Goal: Task Accomplishment & Management: Manage account settings

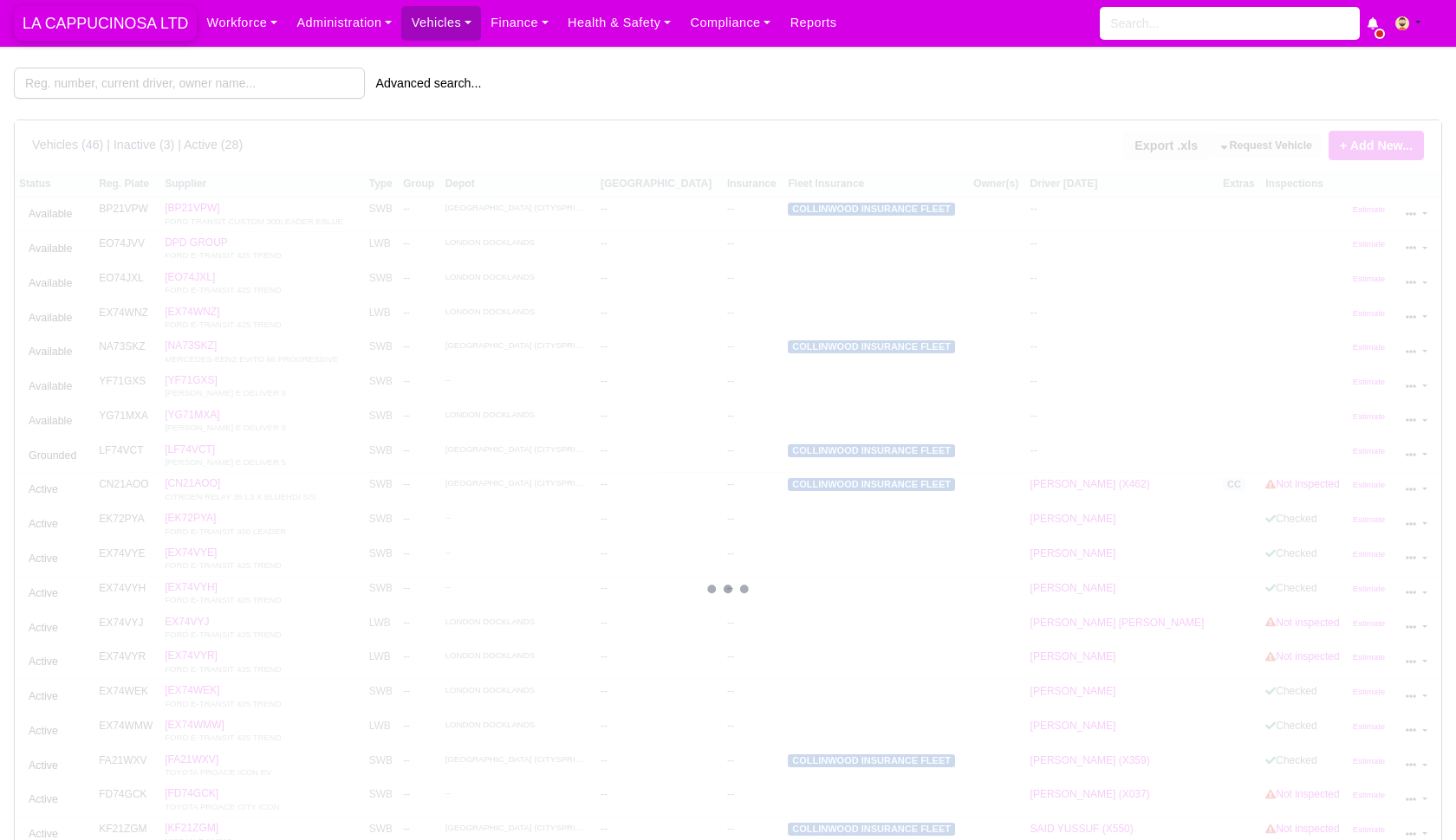
click at [128, 18] on span "LA CAPPUCINOSA LTD" at bounding box center [105, 23] width 183 height 35
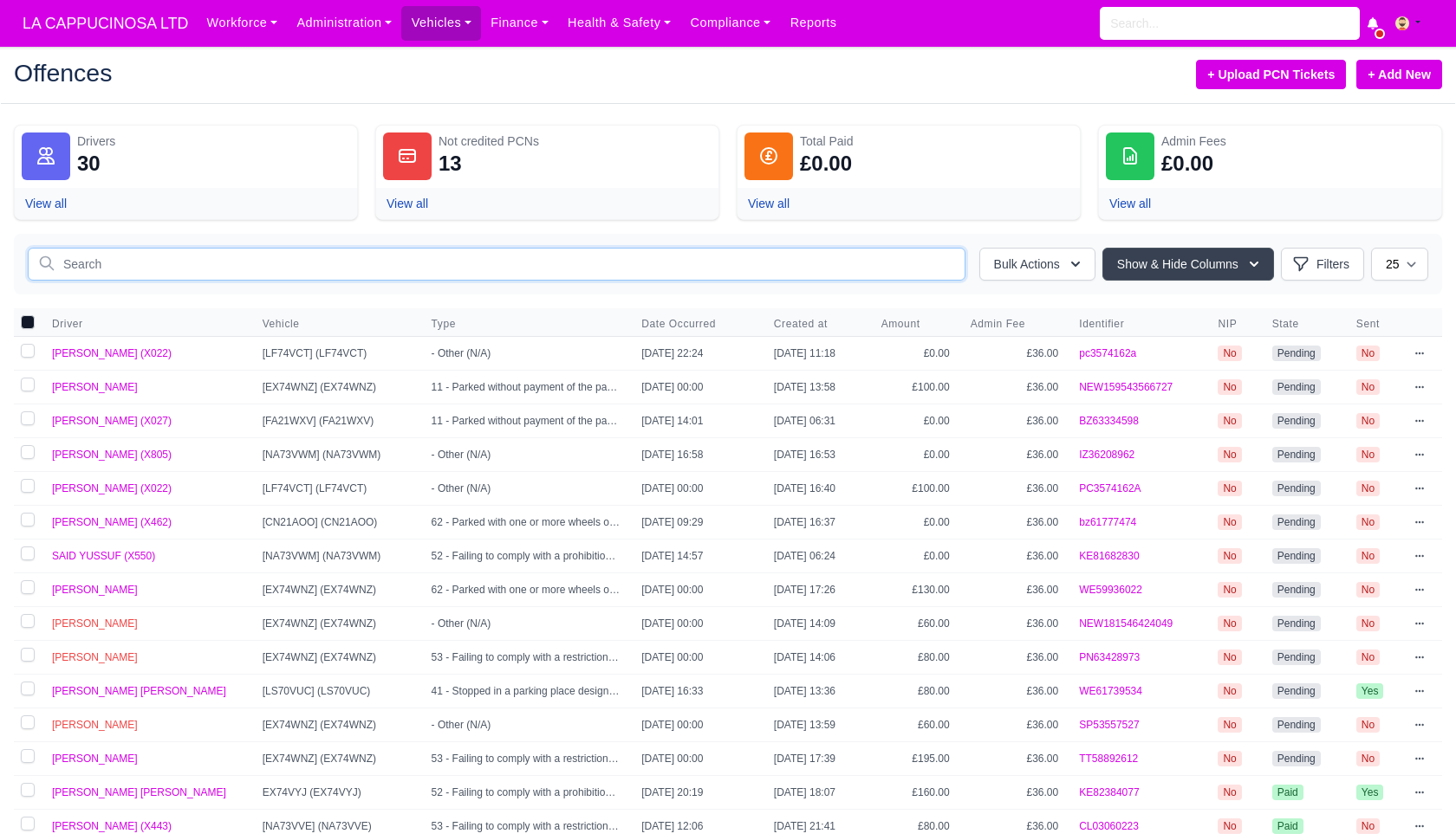
click at [741, 274] on input "text" at bounding box center [496, 264] width 938 height 33
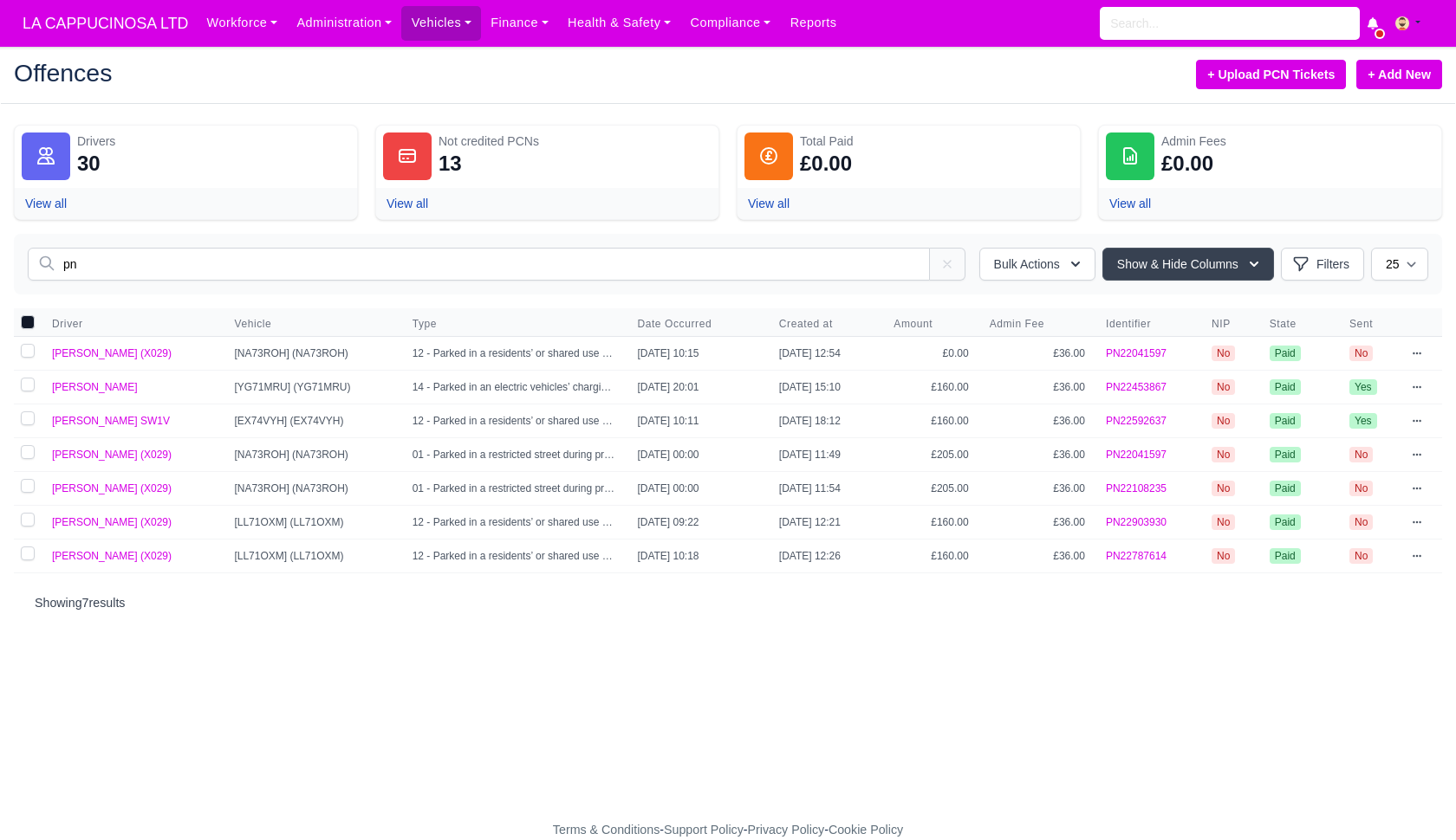
type input "p"
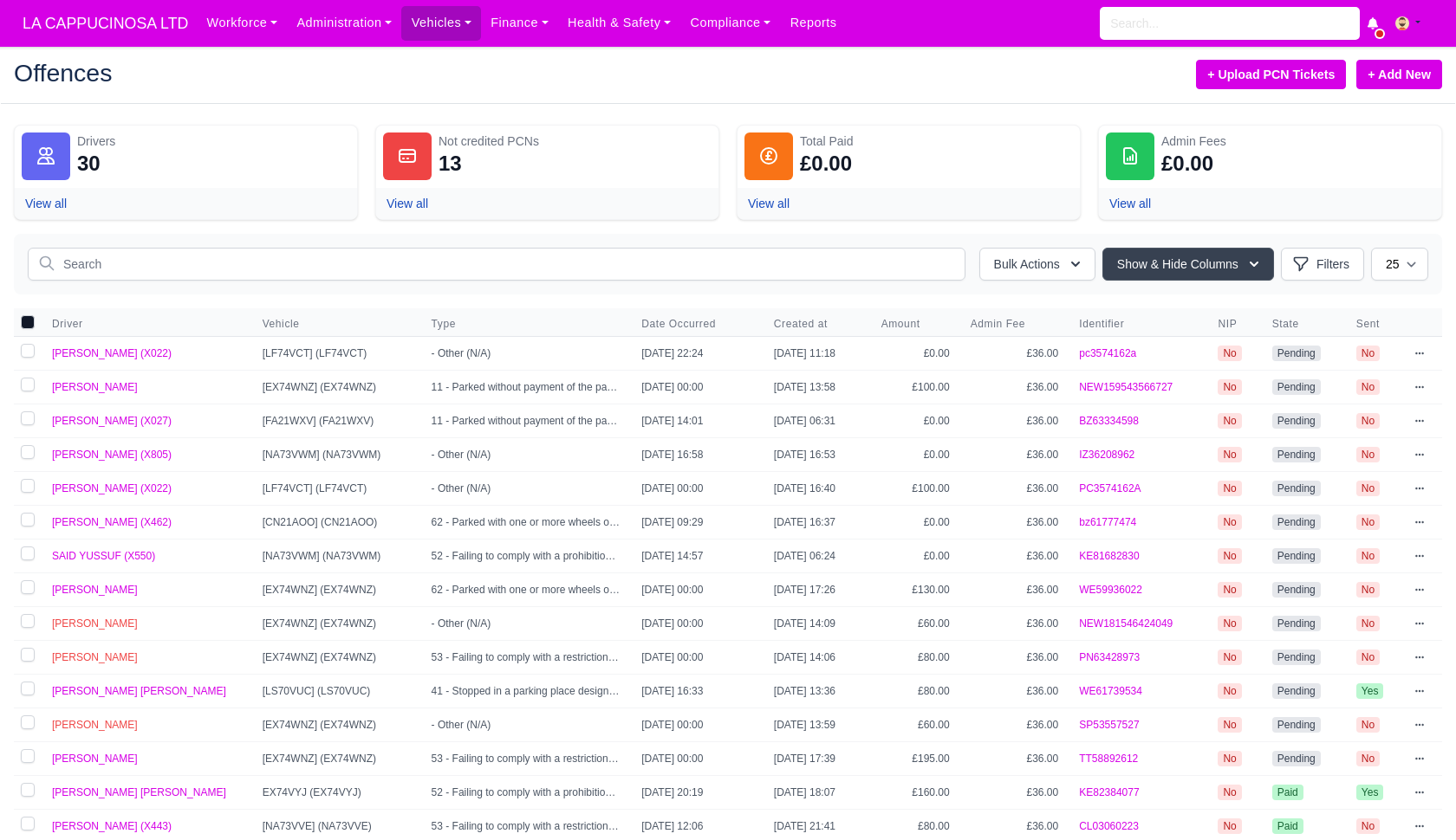
click at [1380, 85] on link "+ Add New" at bounding box center [1399, 74] width 86 height 29
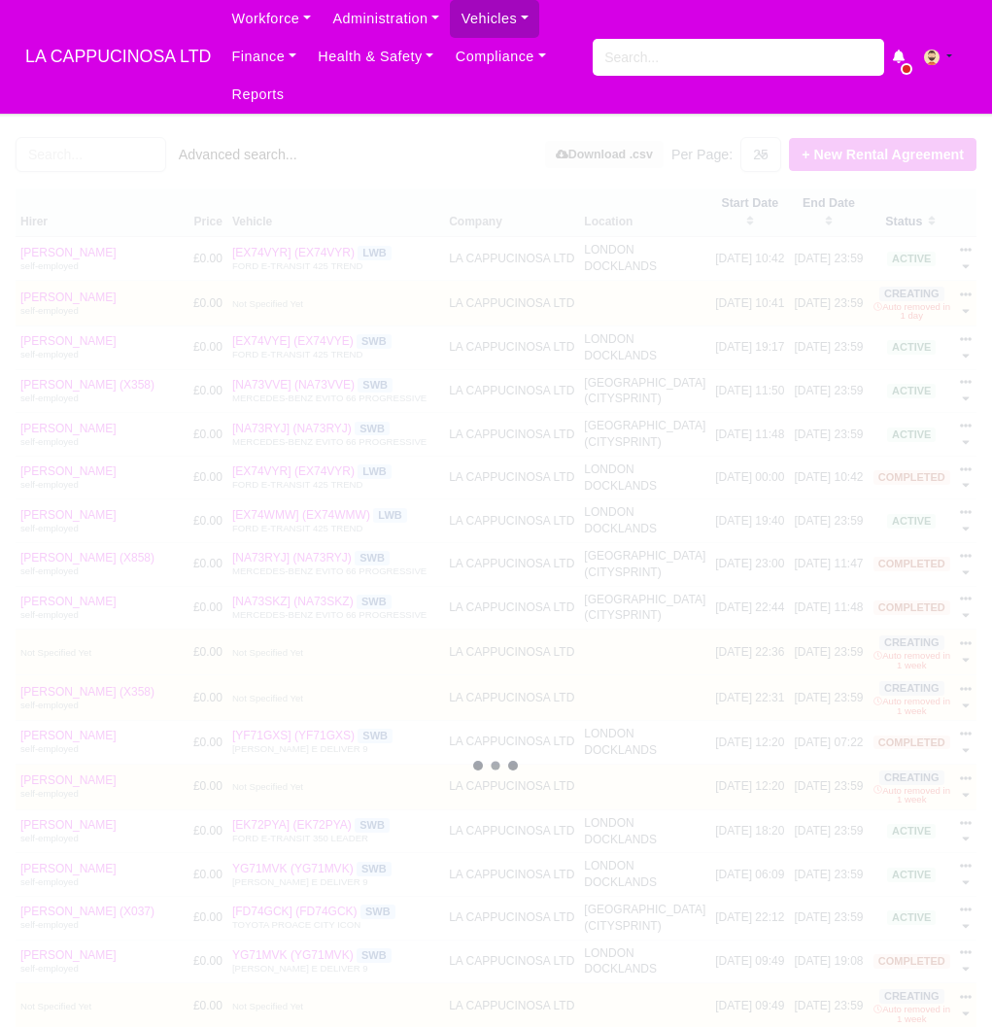
select select "25"
click at [148, 162] on input "search" at bounding box center [91, 154] width 151 height 35
type input "B"
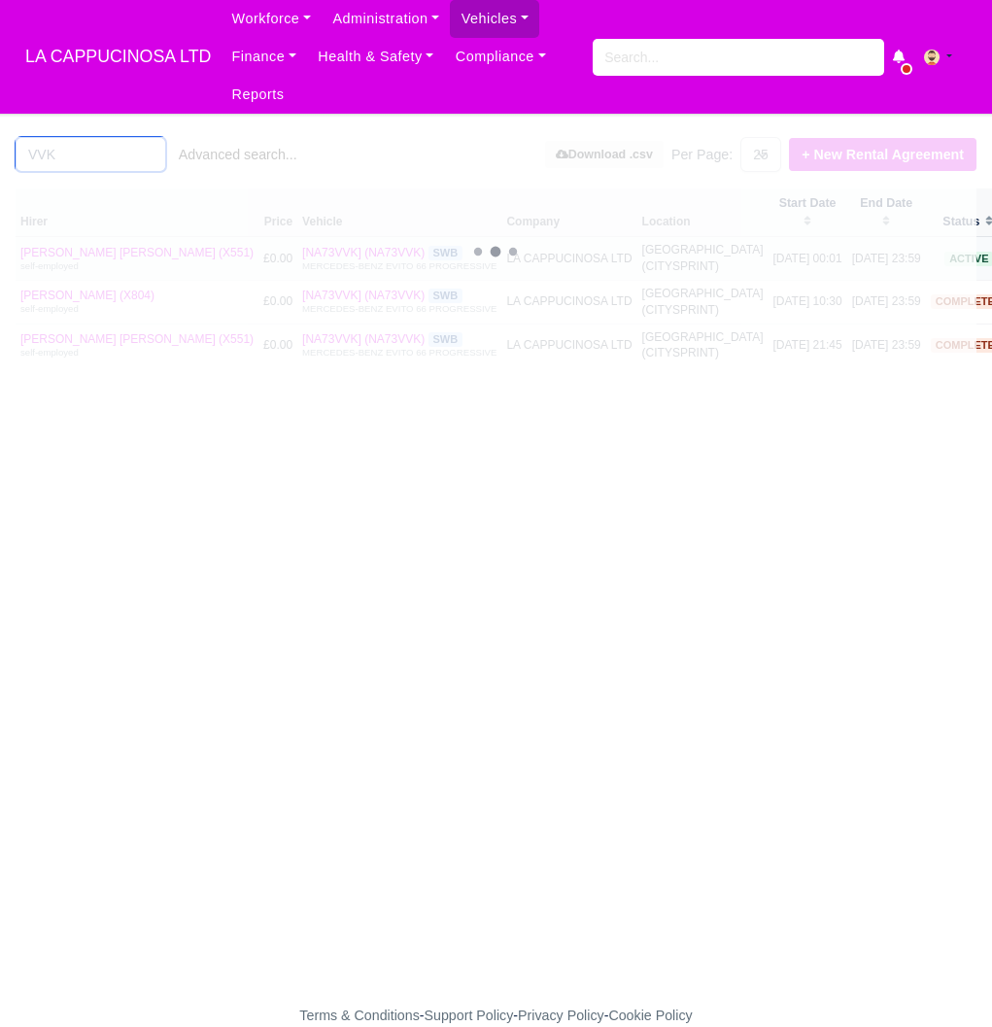
type input "VVK"
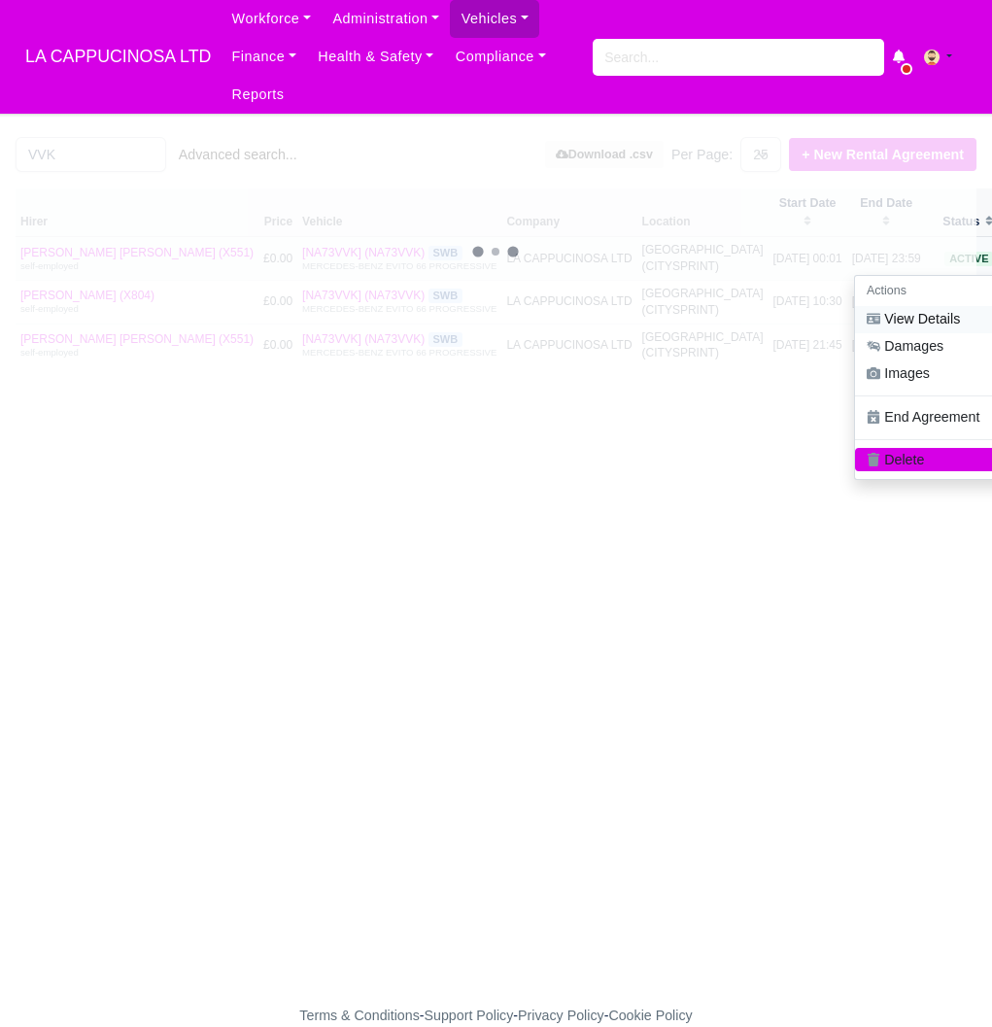
click at [912, 309] on link "View Details" at bounding box center [941, 319] width 173 height 27
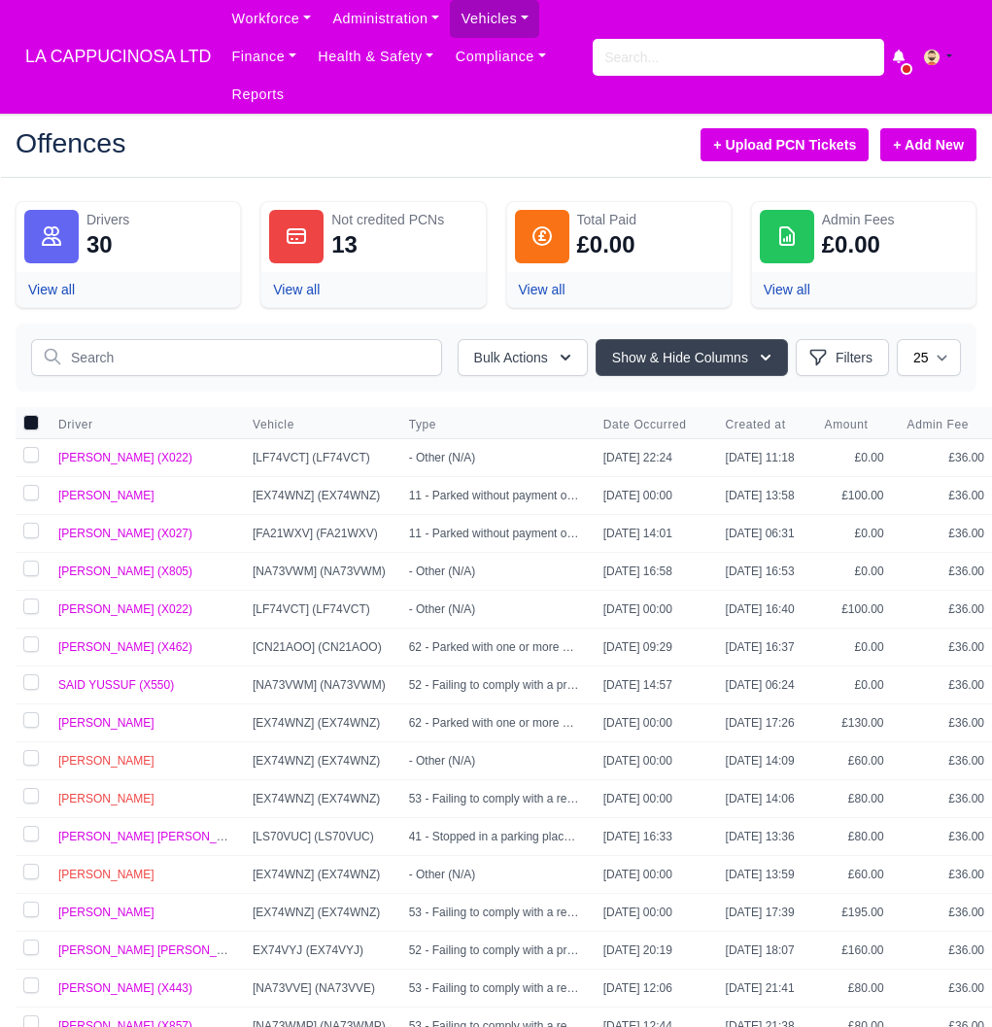
click at [919, 134] on link "+ Add New" at bounding box center [928, 144] width 96 height 33
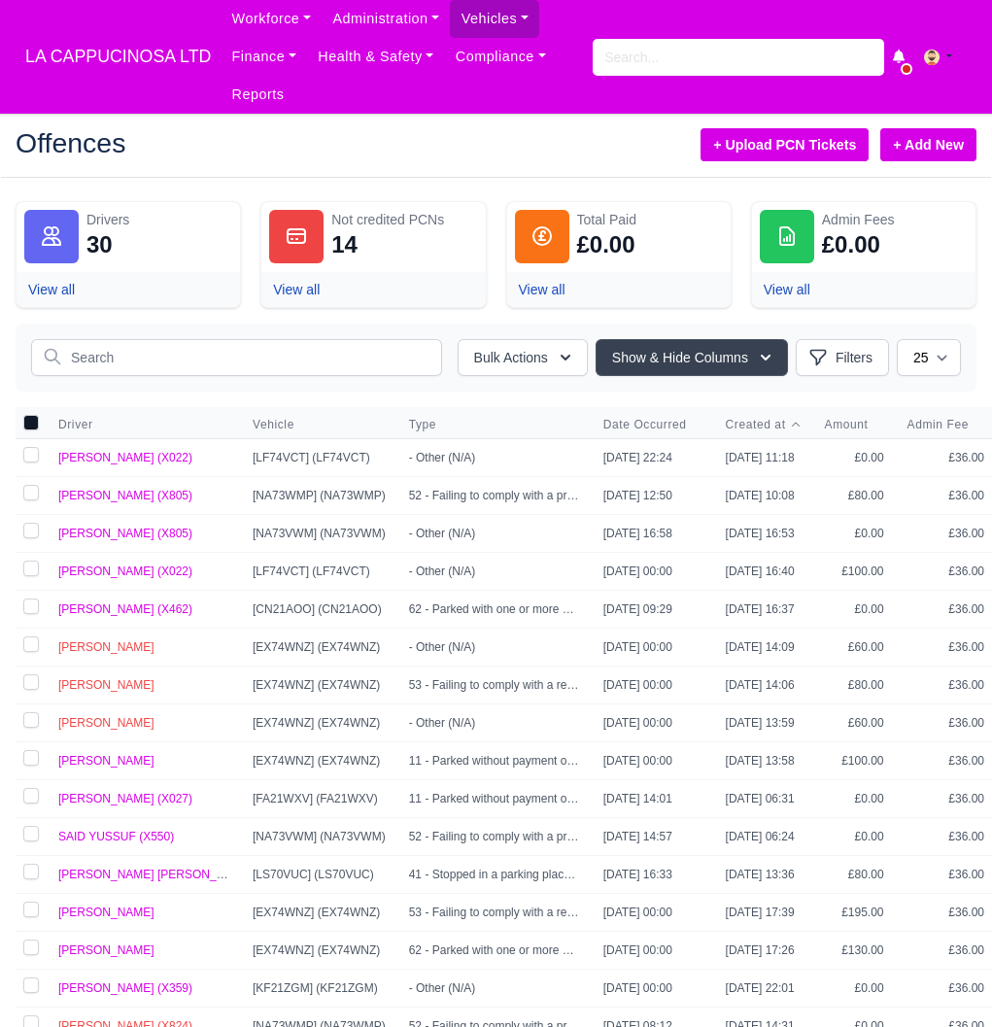
click at [799, 427] on icon at bounding box center [796, 425] width 12 height 12
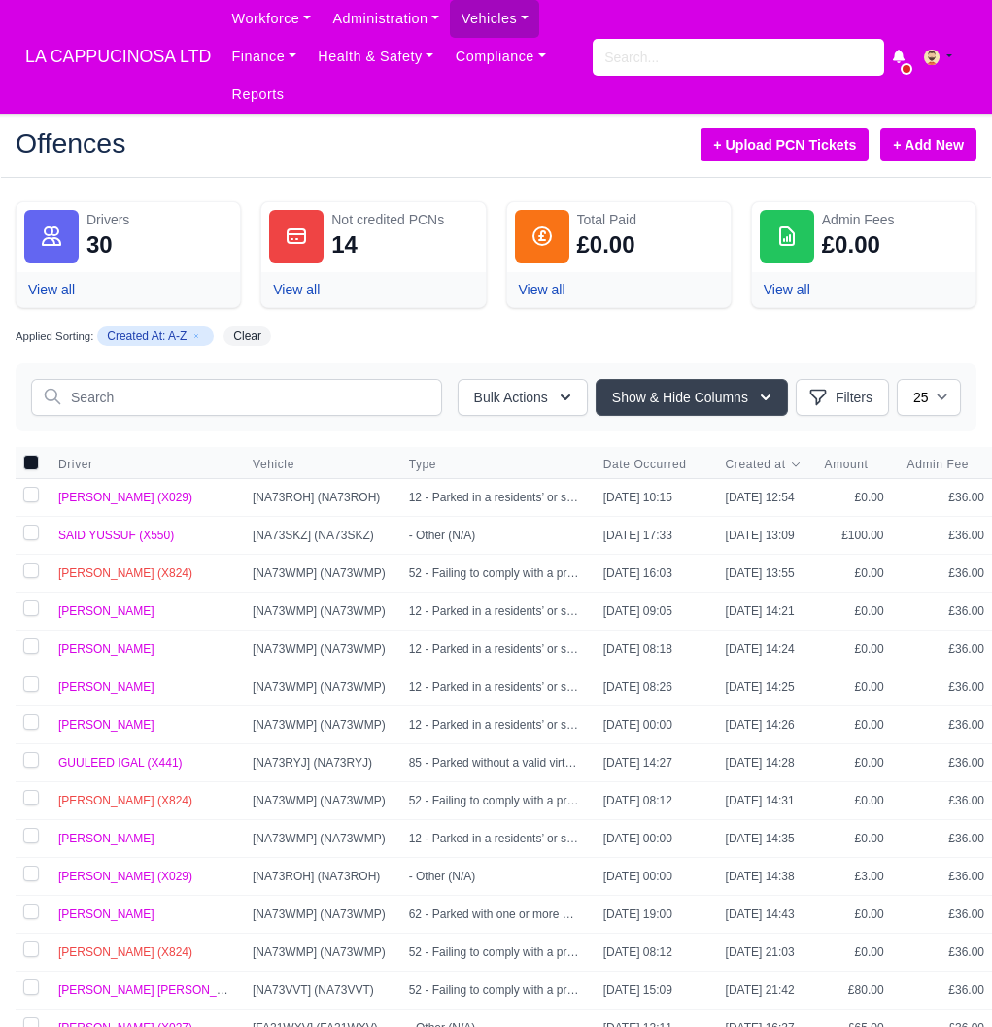
click at [801, 465] on icon at bounding box center [796, 464] width 12 height 12
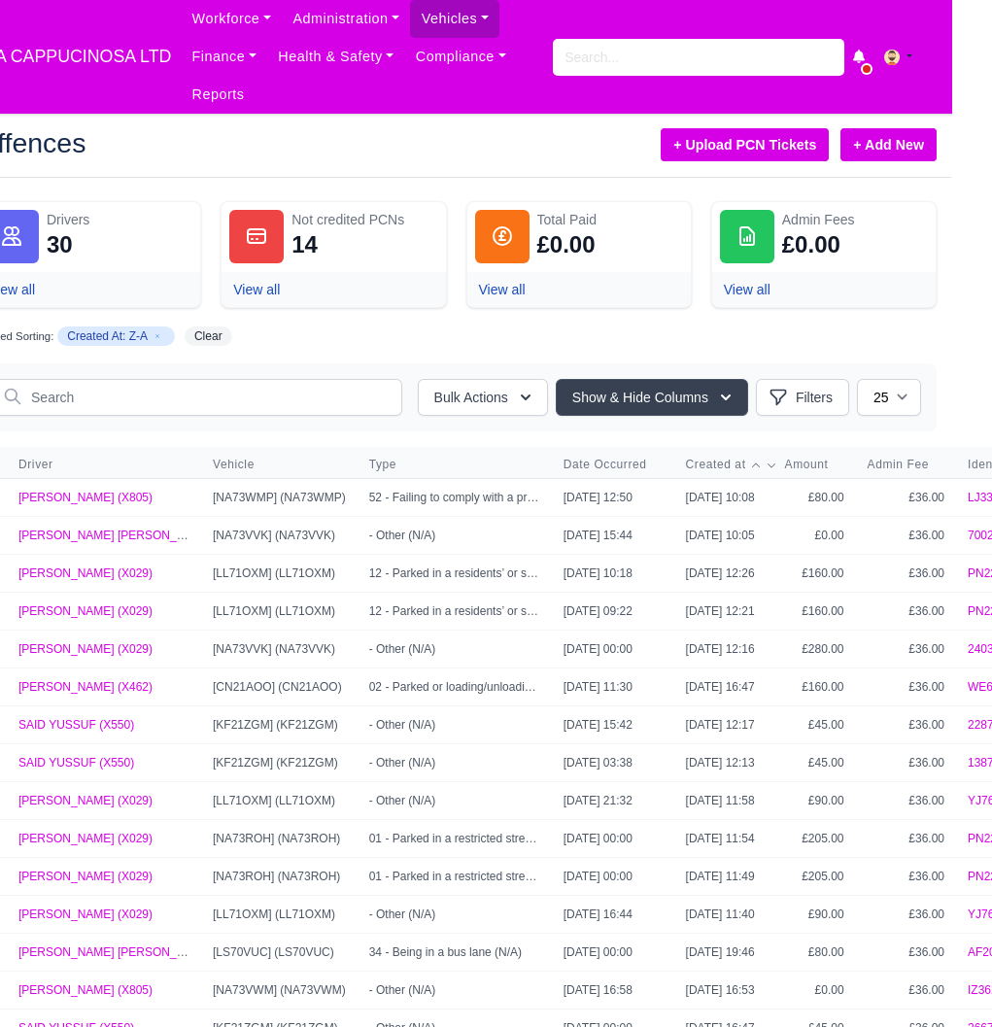
scroll to position [0, 42]
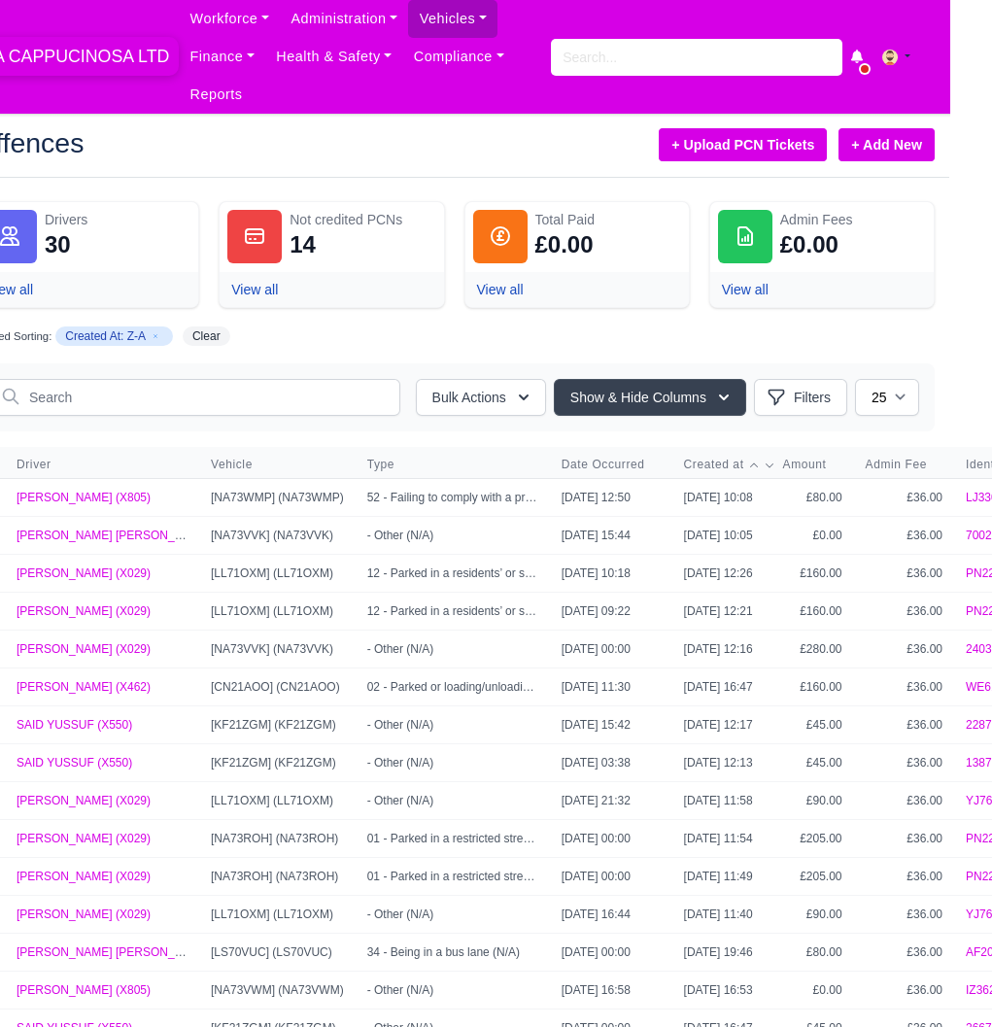
click at [101, 54] on span "LA CAPPUCINOSA LTD" at bounding box center [76, 56] width 205 height 39
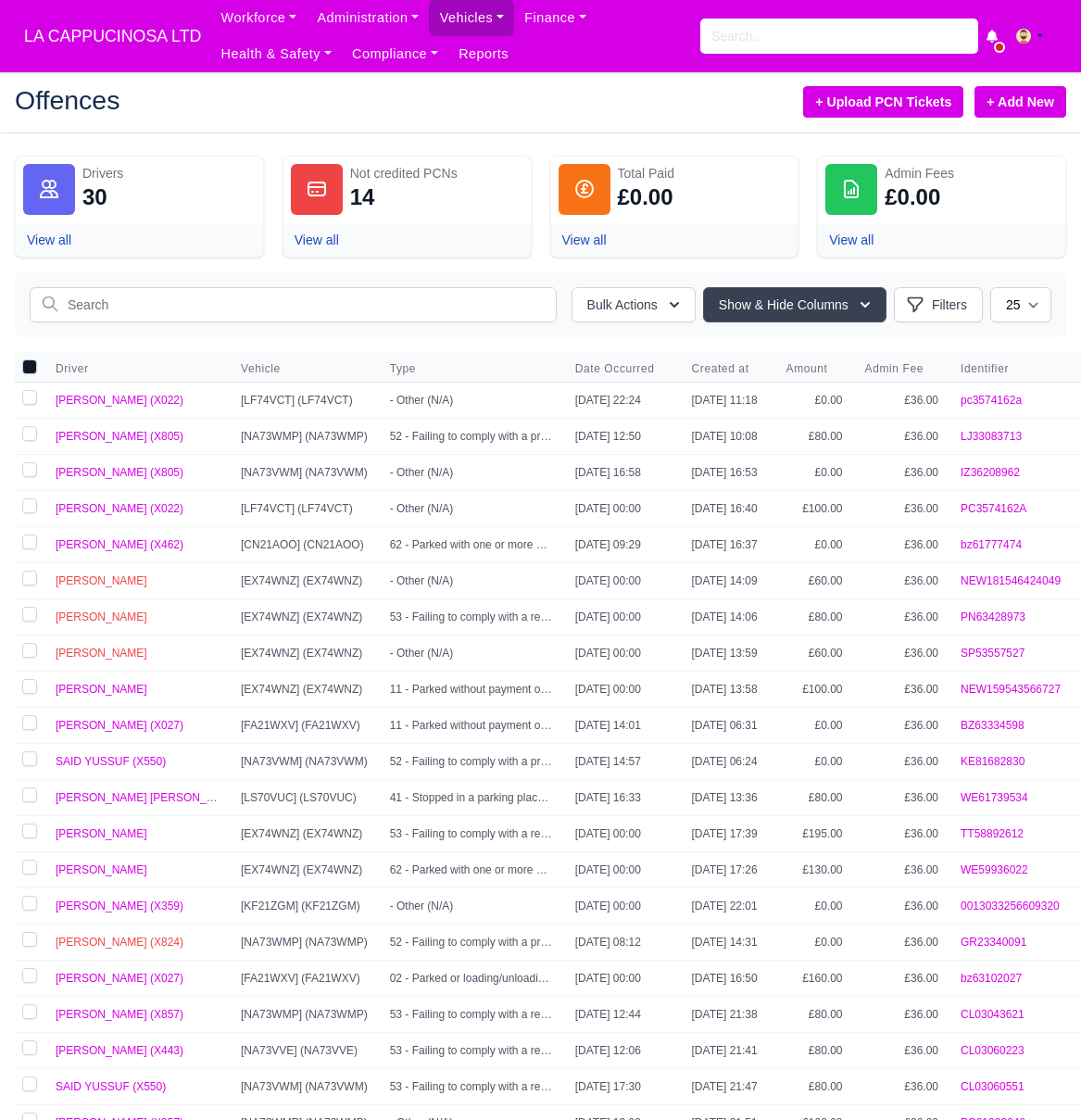
click at [1008, 100] on link "+ Add New" at bounding box center [1021, 101] width 92 height 31
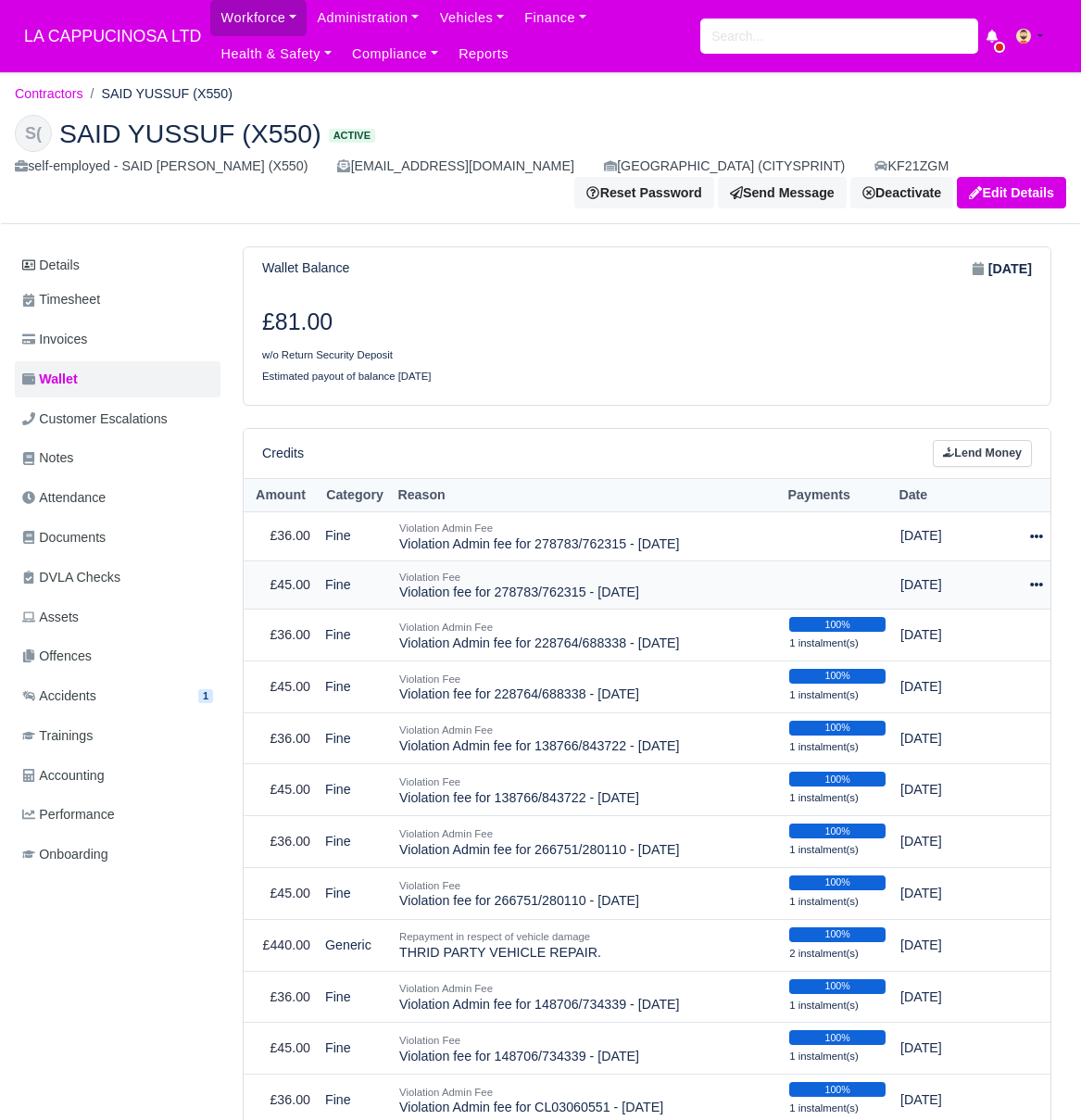
click at [1041, 581] on icon at bounding box center [1037, 585] width 13 height 13
click at [1008, 627] on button "Make Payment" at bounding box center [956, 641] width 165 height 29
select select "673"
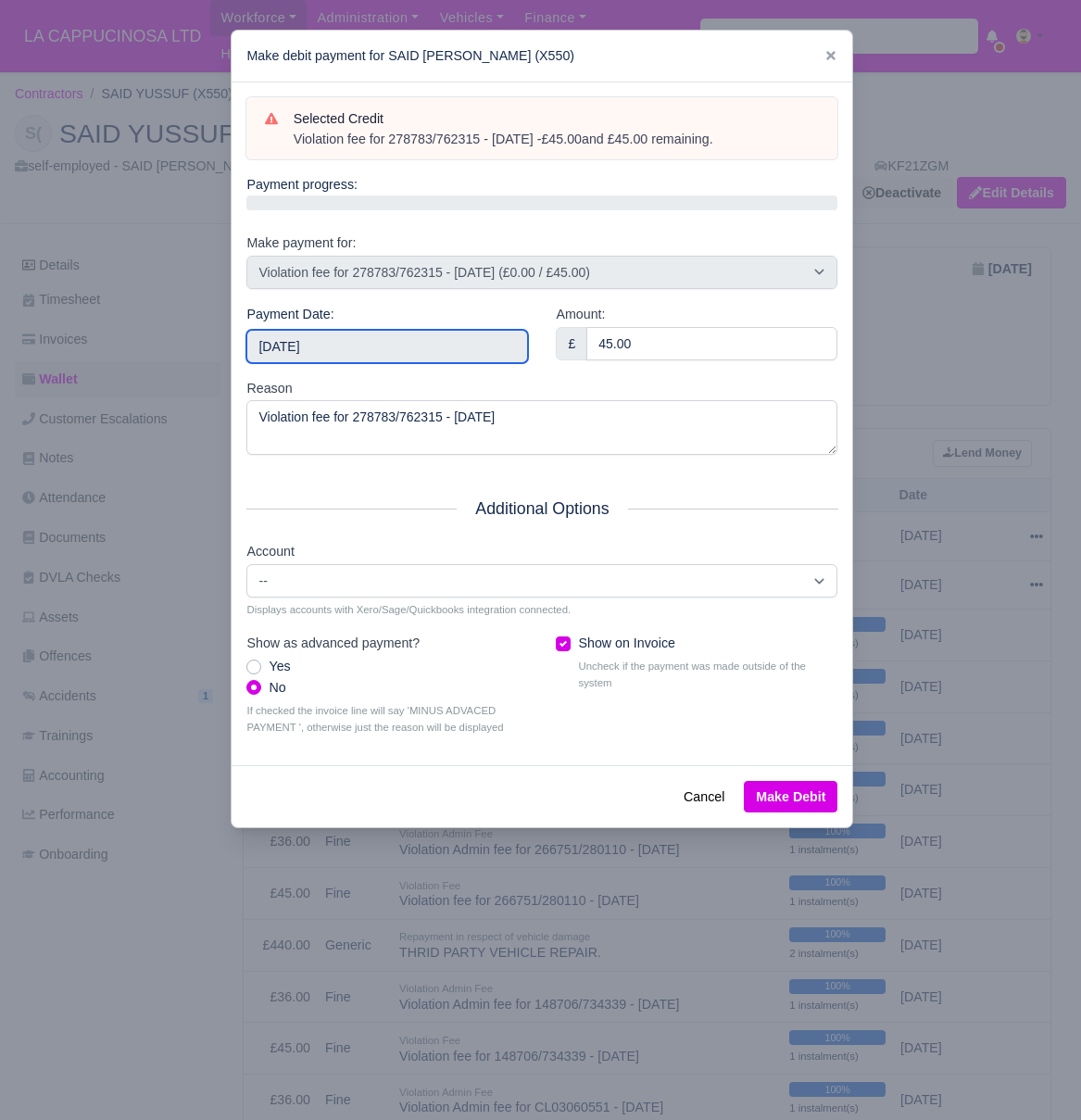
click at [473, 346] on input "2025-08-17" at bounding box center [386, 346] width 281 height 33
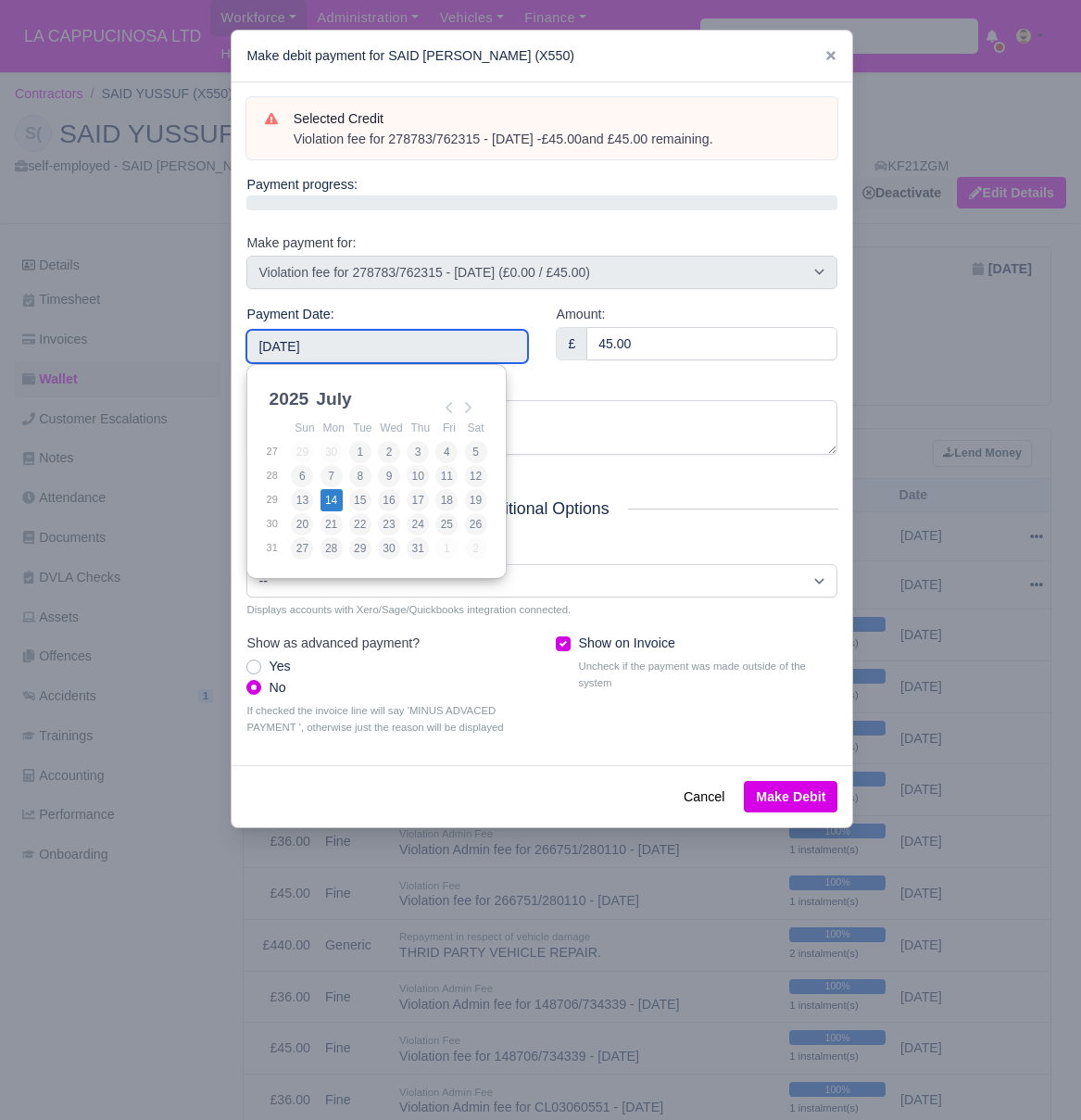
type input "2025-07-14"
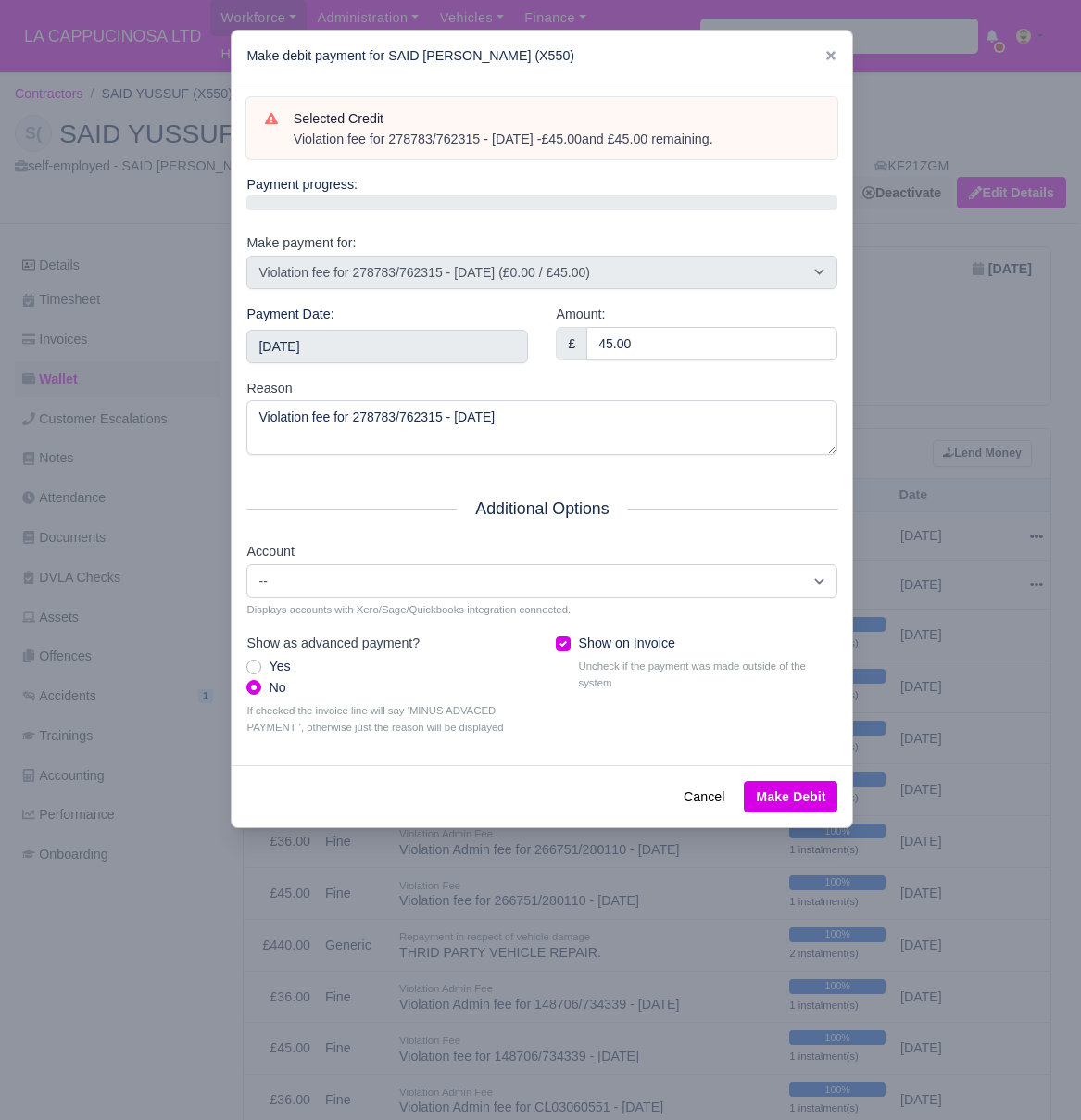
click at [812, 786] on button "Make Debit" at bounding box center [791, 797] width 94 height 31
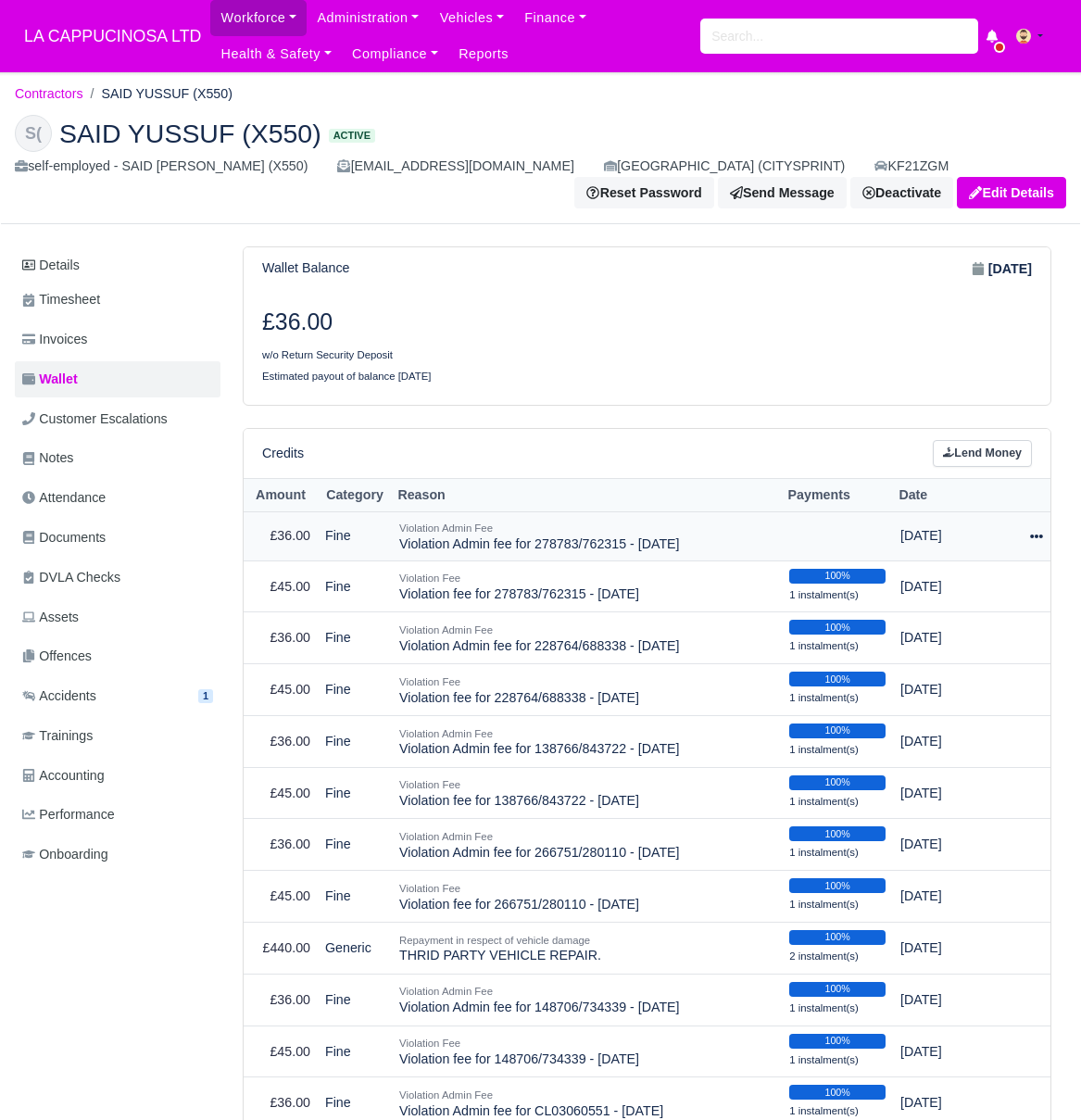
click at [1030, 534] on icon at bounding box center [1037, 536] width 13 height 4
click at [989, 580] on button "Make Payment" at bounding box center [956, 591] width 165 height 29
select select "674"
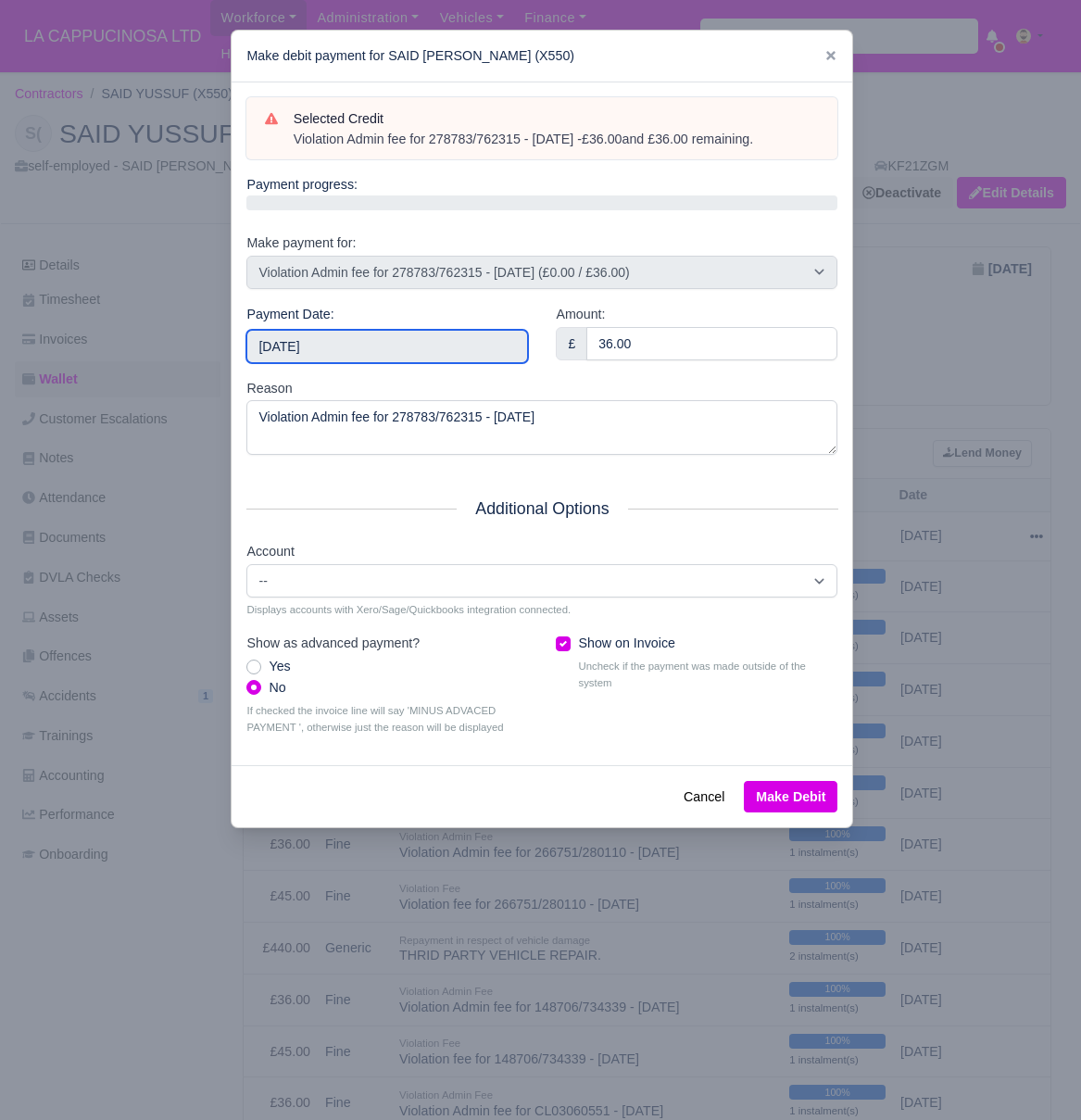
click at [455, 355] on input "2025-08-17" at bounding box center [386, 346] width 281 height 33
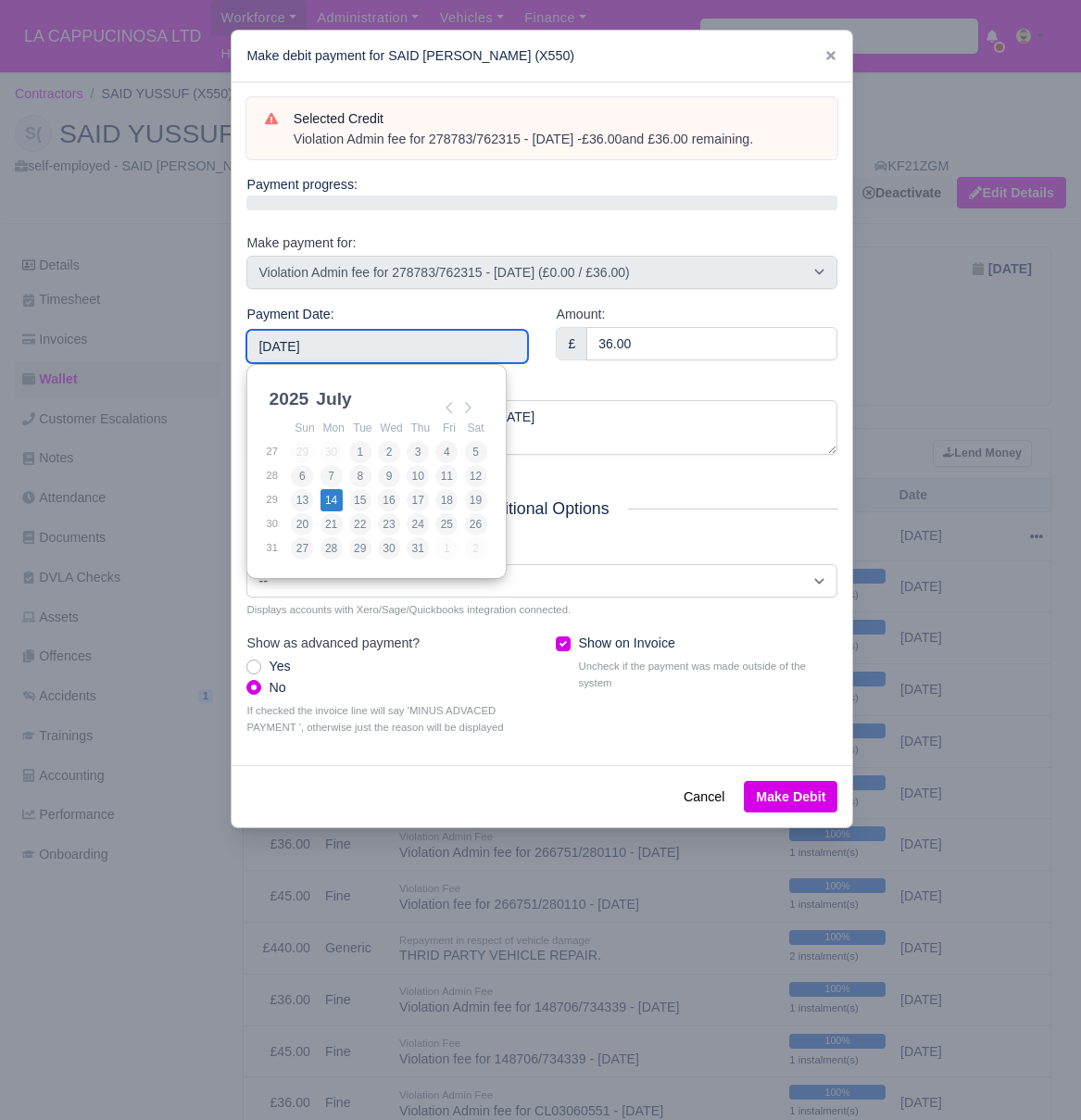
type input "2025-07-14"
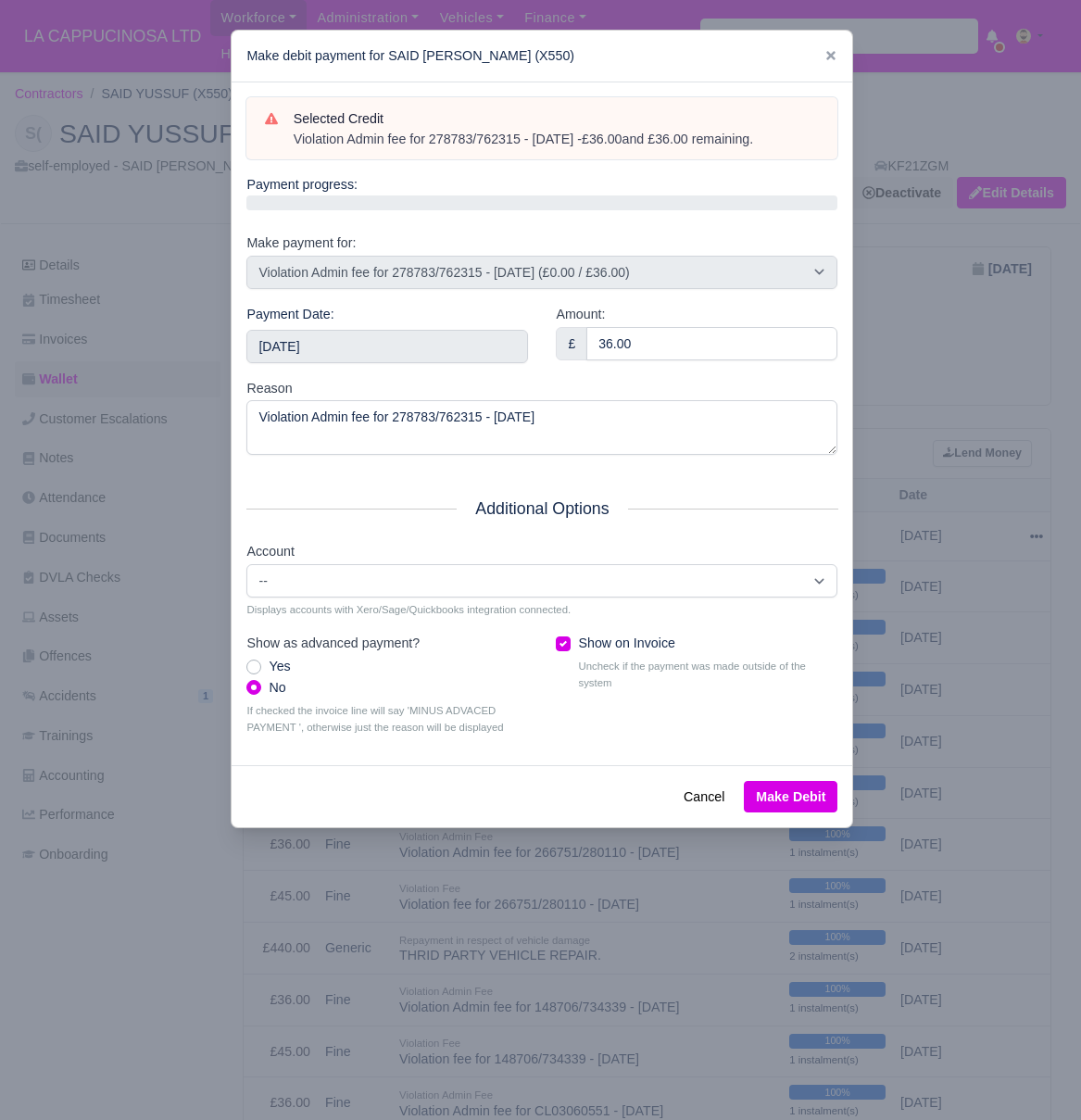
click at [788, 781] on button "Make Debit" at bounding box center [791, 797] width 94 height 31
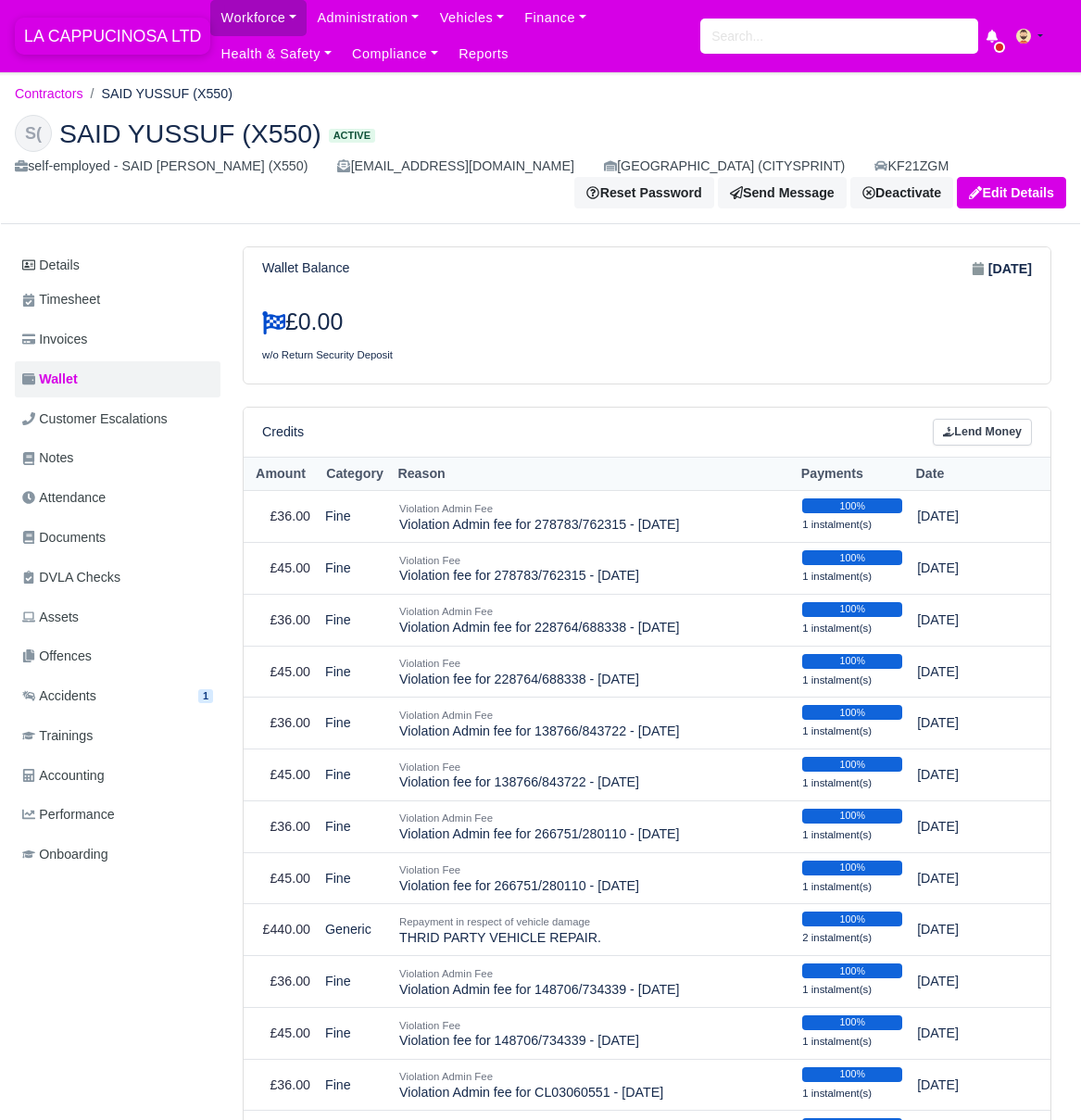
click at [168, 33] on span "LA CAPPUCINOSA LTD" at bounding box center [113, 35] width 196 height 37
